Goal: Information Seeking & Learning: Learn about a topic

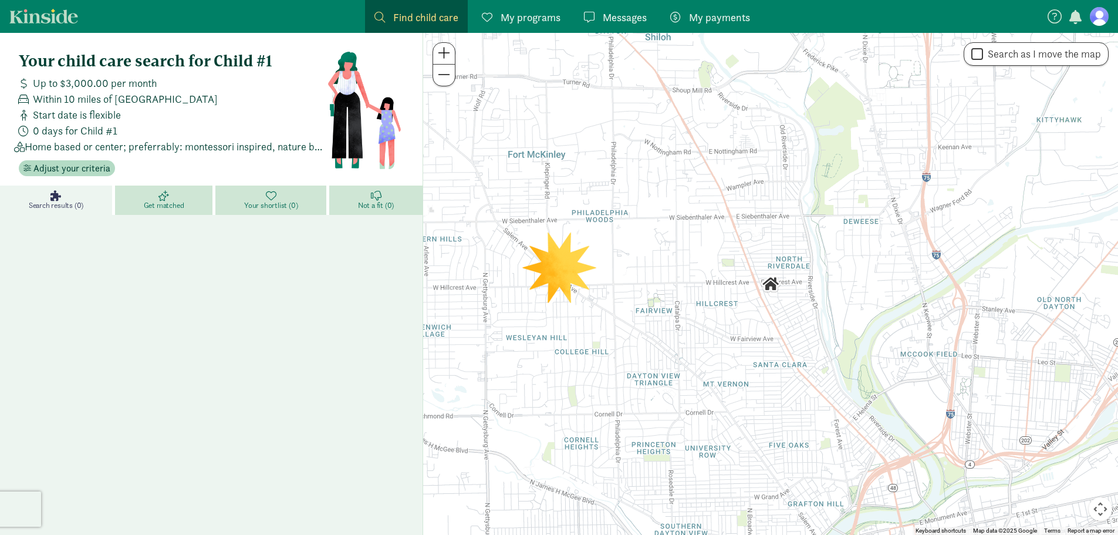
click at [417, 28] on link "Find child care Find" at bounding box center [416, 16] width 103 height 33
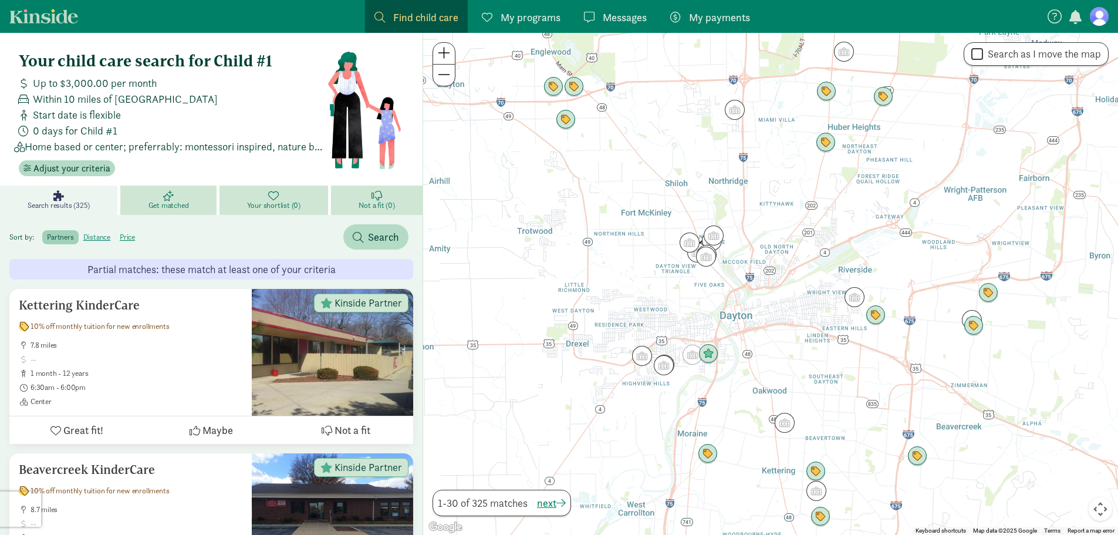
click at [404, 16] on span "Find child care" at bounding box center [425, 17] width 65 height 16
click at [361, 236] on span "button" at bounding box center [358, 237] width 11 height 11
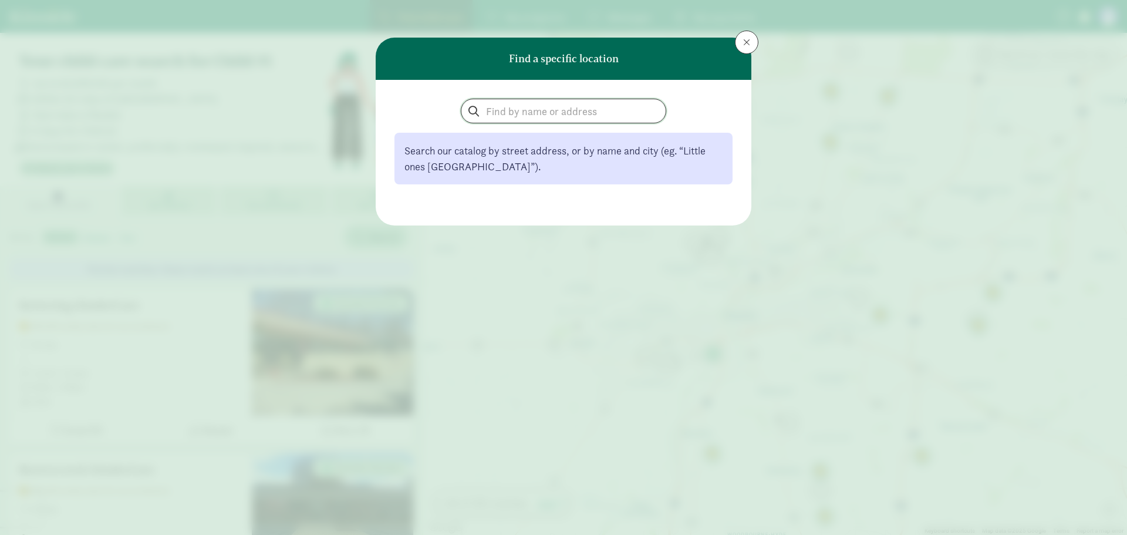
click at [577, 111] on input "search" at bounding box center [563, 110] width 204 height 23
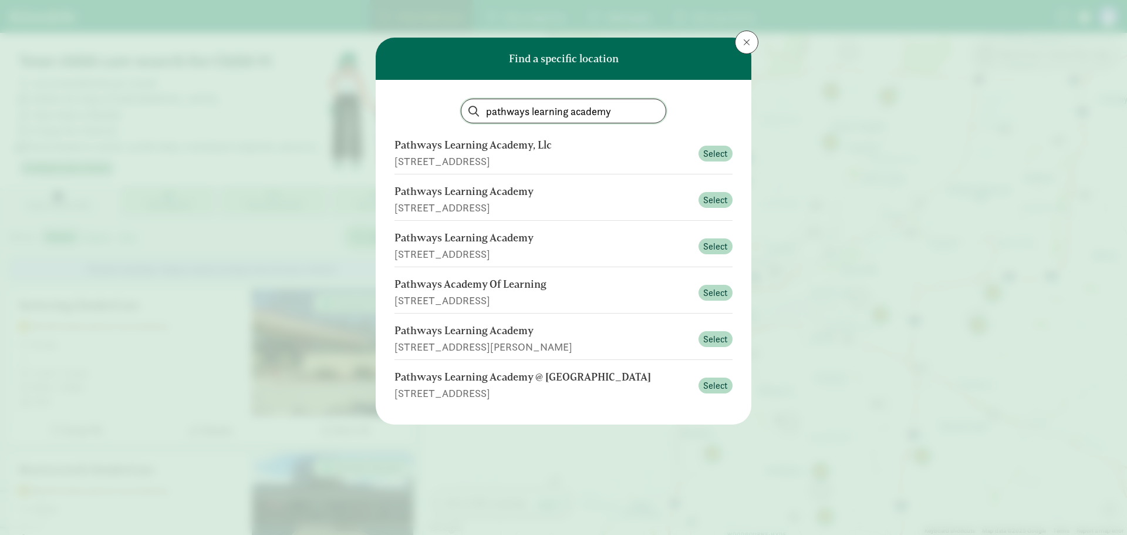
drag, startPoint x: 606, startPoint y: 110, endPoint x: 468, endPoint y: 107, distance: 137.9
click at [467, 109] on input "pathways learning academy" at bounding box center [563, 110] width 204 height 23
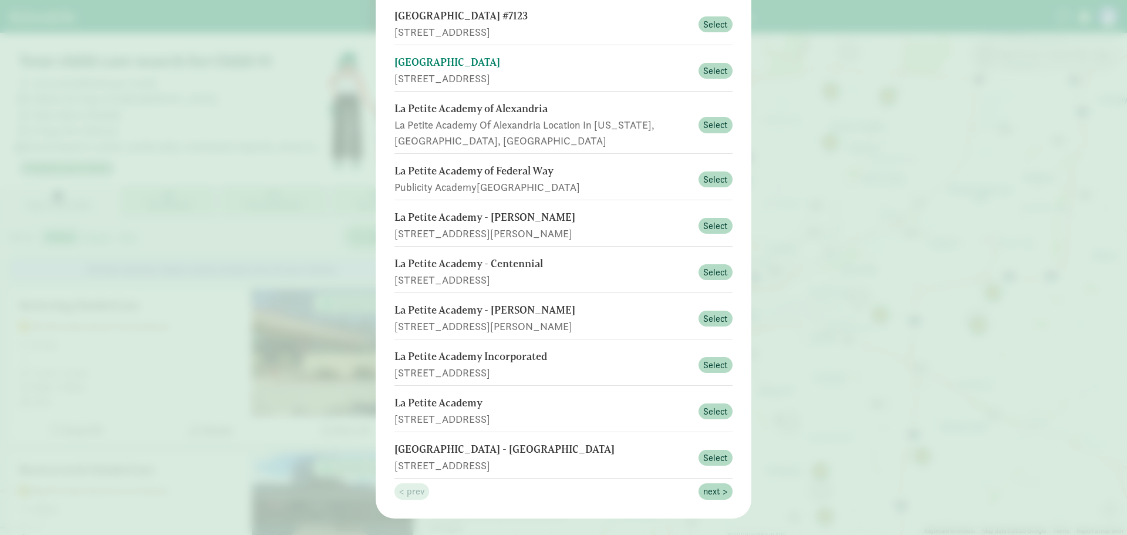
scroll to position [150, 0]
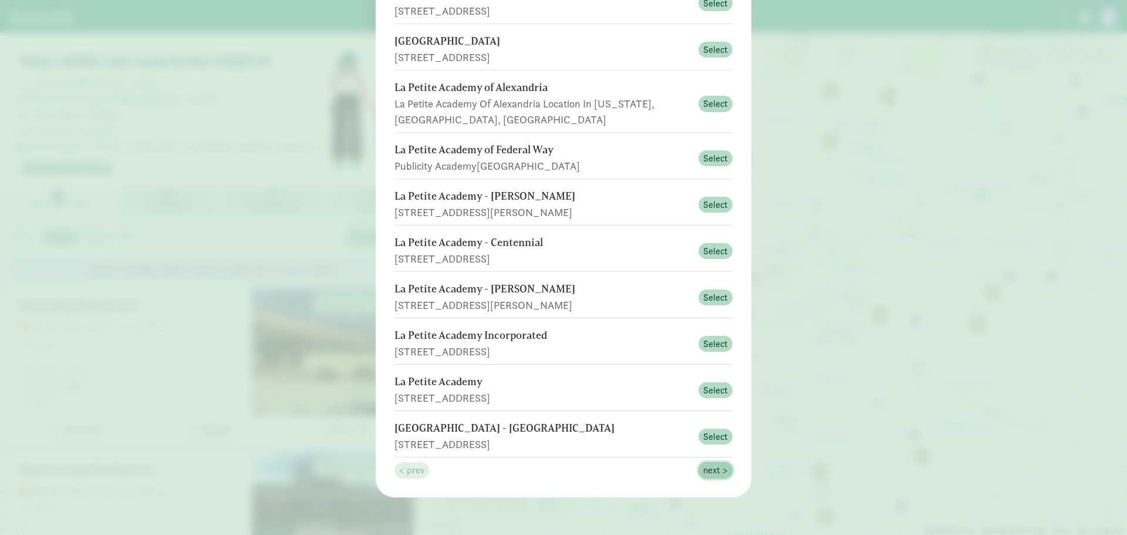
click at [716, 474] on span "next >" at bounding box center [715, 470] width 25 height 14
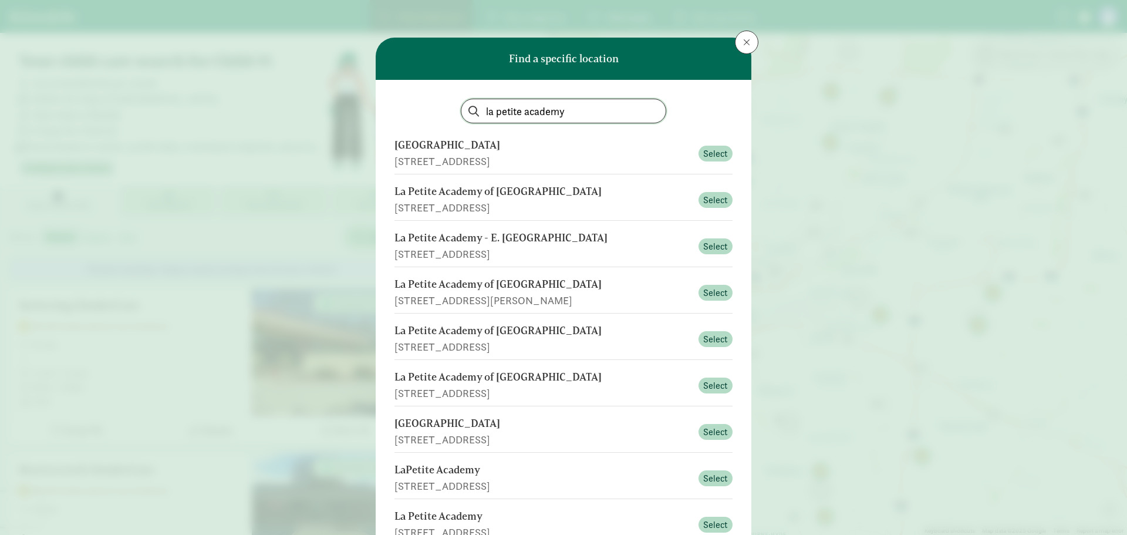
click at [599, 107] on input "la petite academy" at bounding box center [563, 110] width 204 height 23
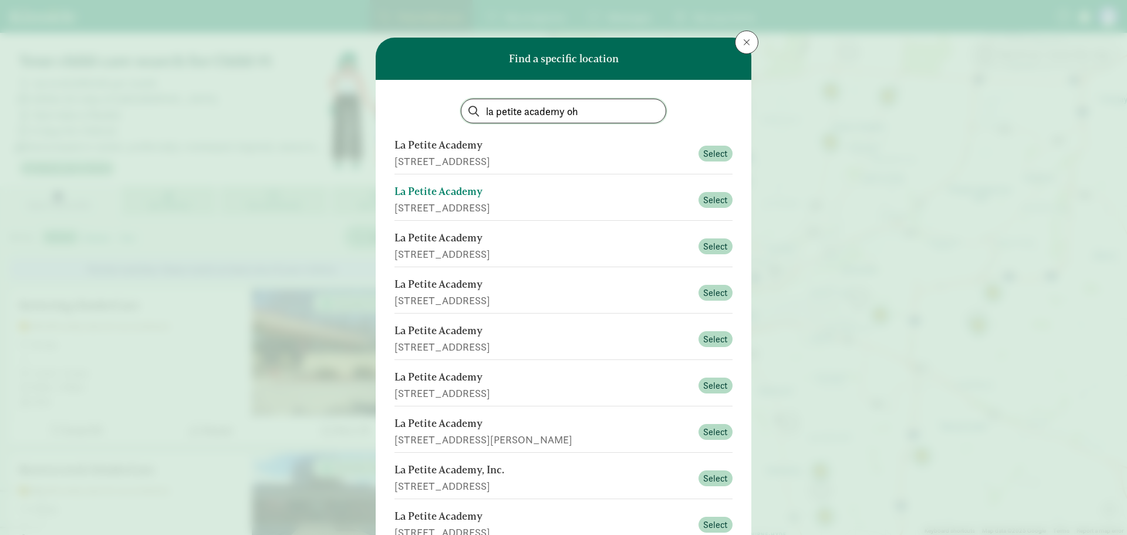
type input "la petite academy oh"
click at [615, 198] on div "La Petite Academy" at bounding box center [542, 192] width 297 height 16
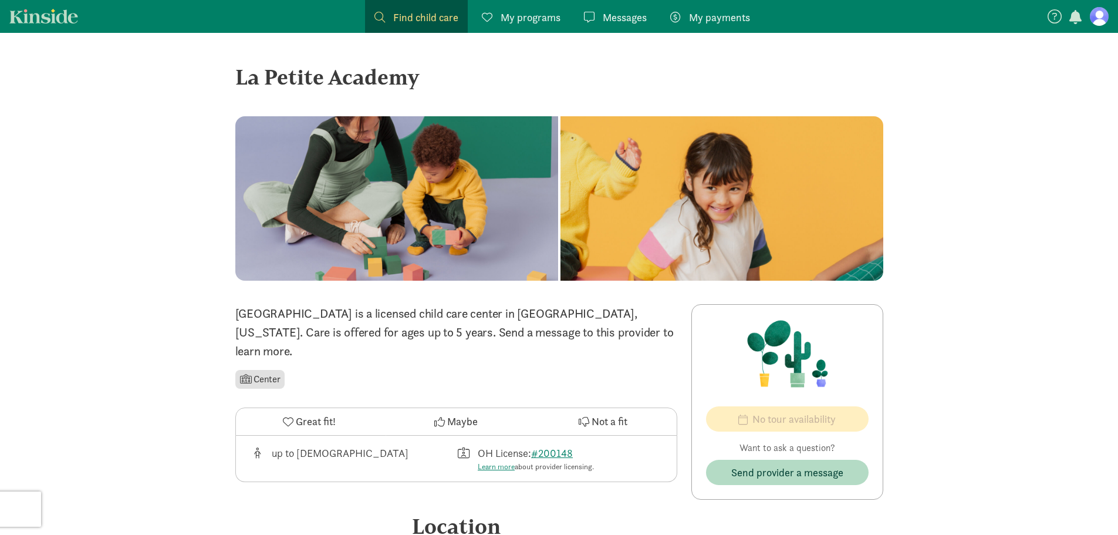
click at [414, 22] on span "Find child care" at bounding box center [425, 17] width 65 height 16
